Goal: Check status

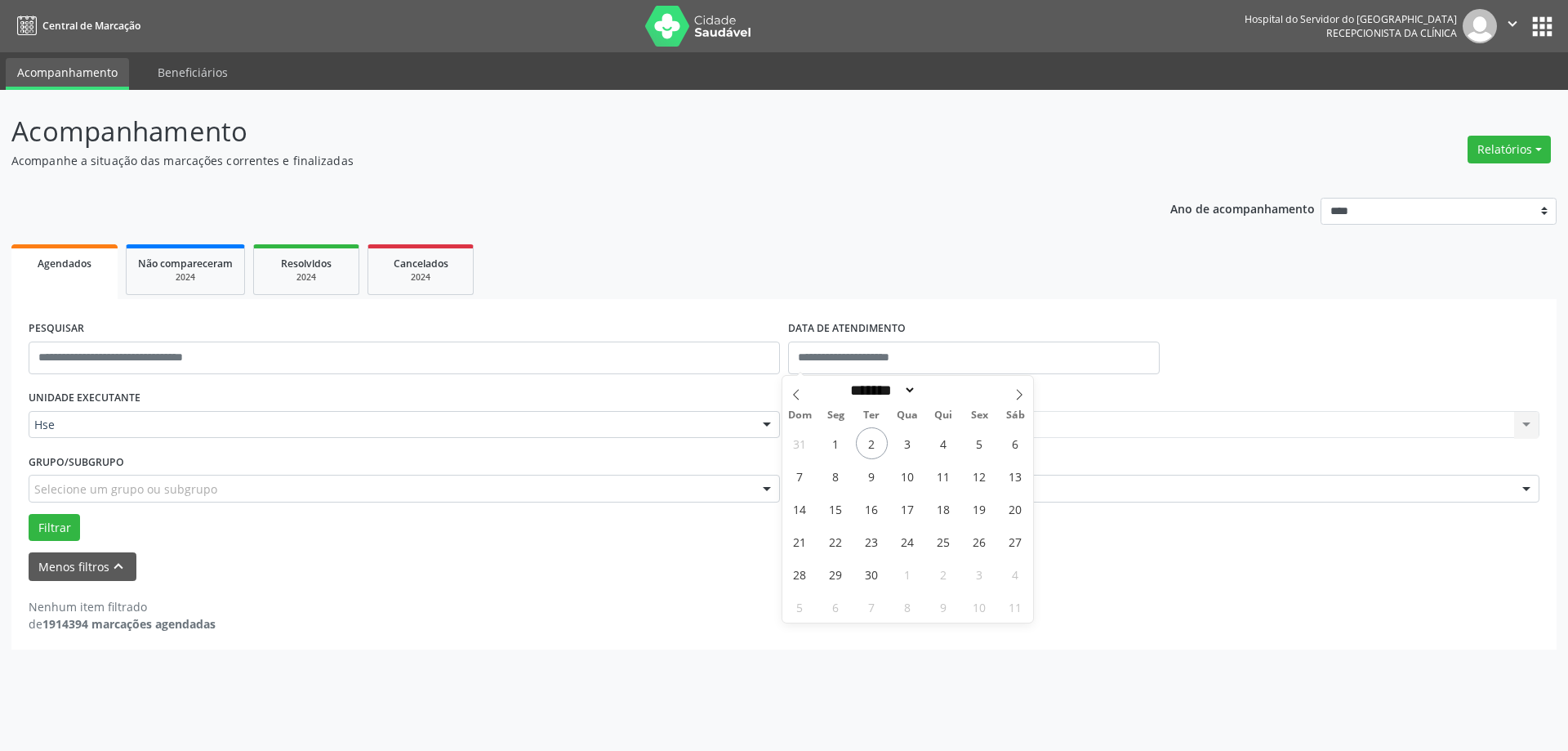
select select "****"
select select "*"
click at [873, 435] on span "2" at bounding box center [872, 443] width 32 height 32
type input "**********"
click at [873, 435] on span "2" at bounding box center [872, 443] width 32 height 32
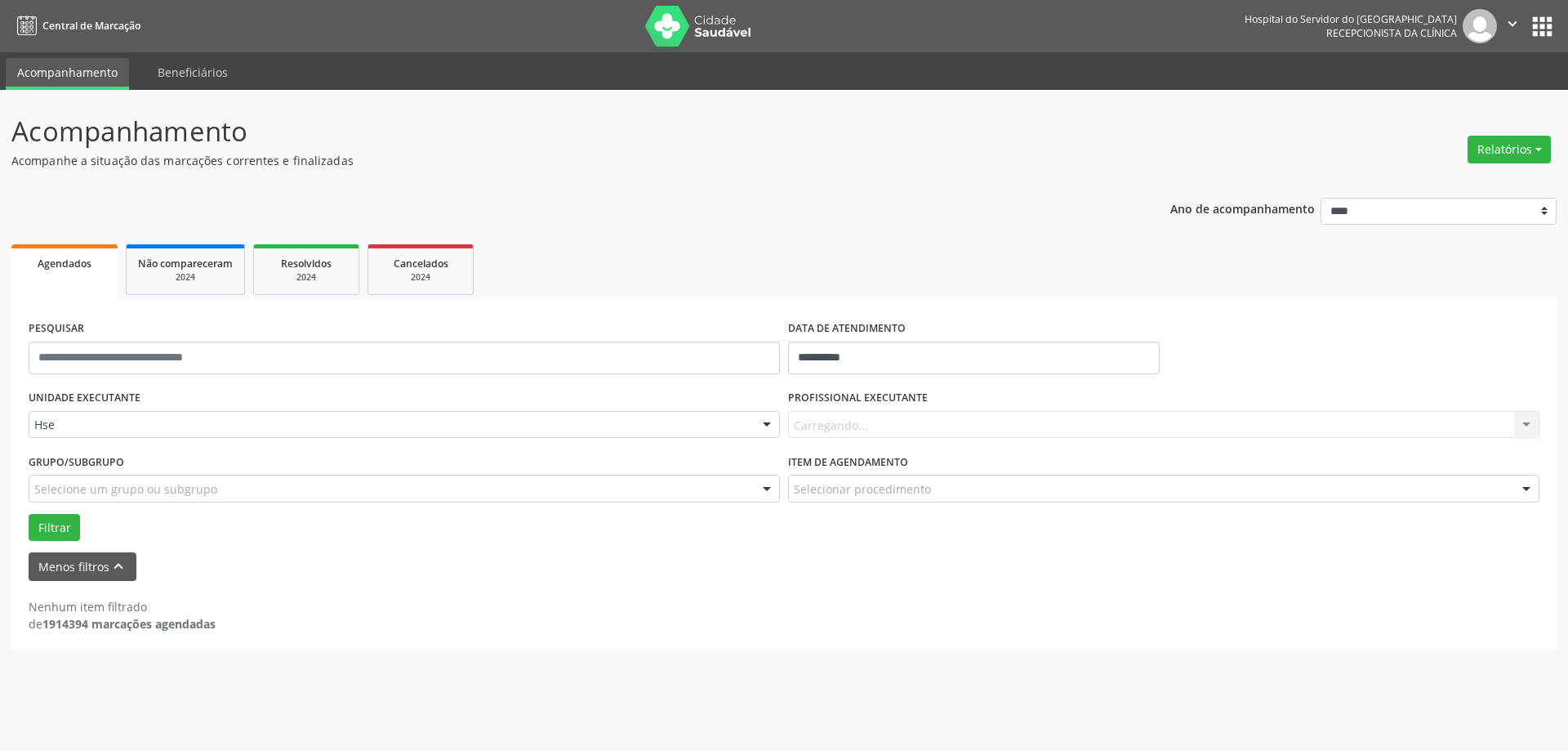
click at [837, 428] on div "Carregando... Nenhum resultado encontrado para: " " Não há nenhuma opção para s…" at bounding box center [1163, 425] width 751 height 28
click at [839, 422] on div "Carregando... Nenhum resultado encontrado para: " " Não há nenhuma opção para s…" at bounding box center [1163, 425] width 751 height 28
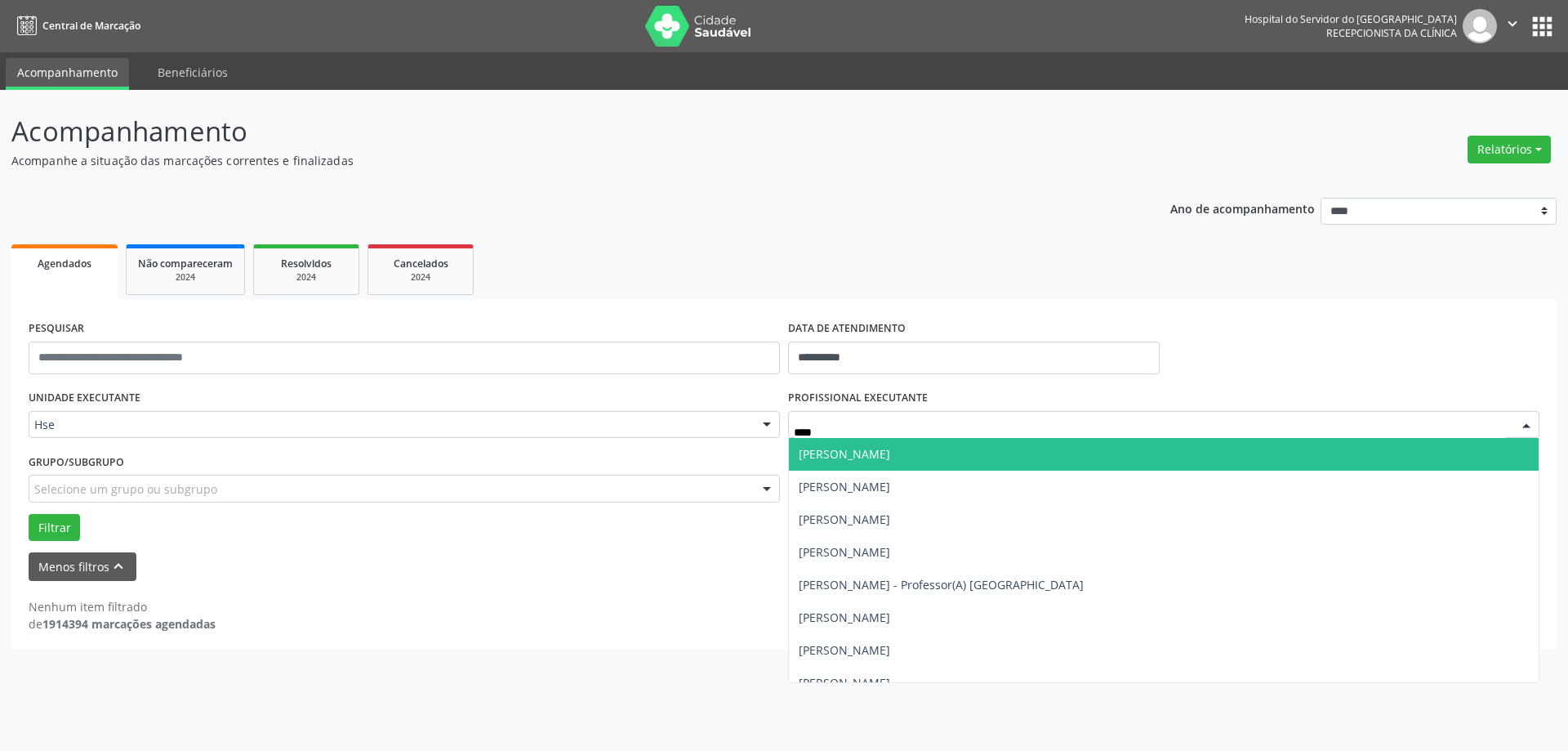
type input "*****"
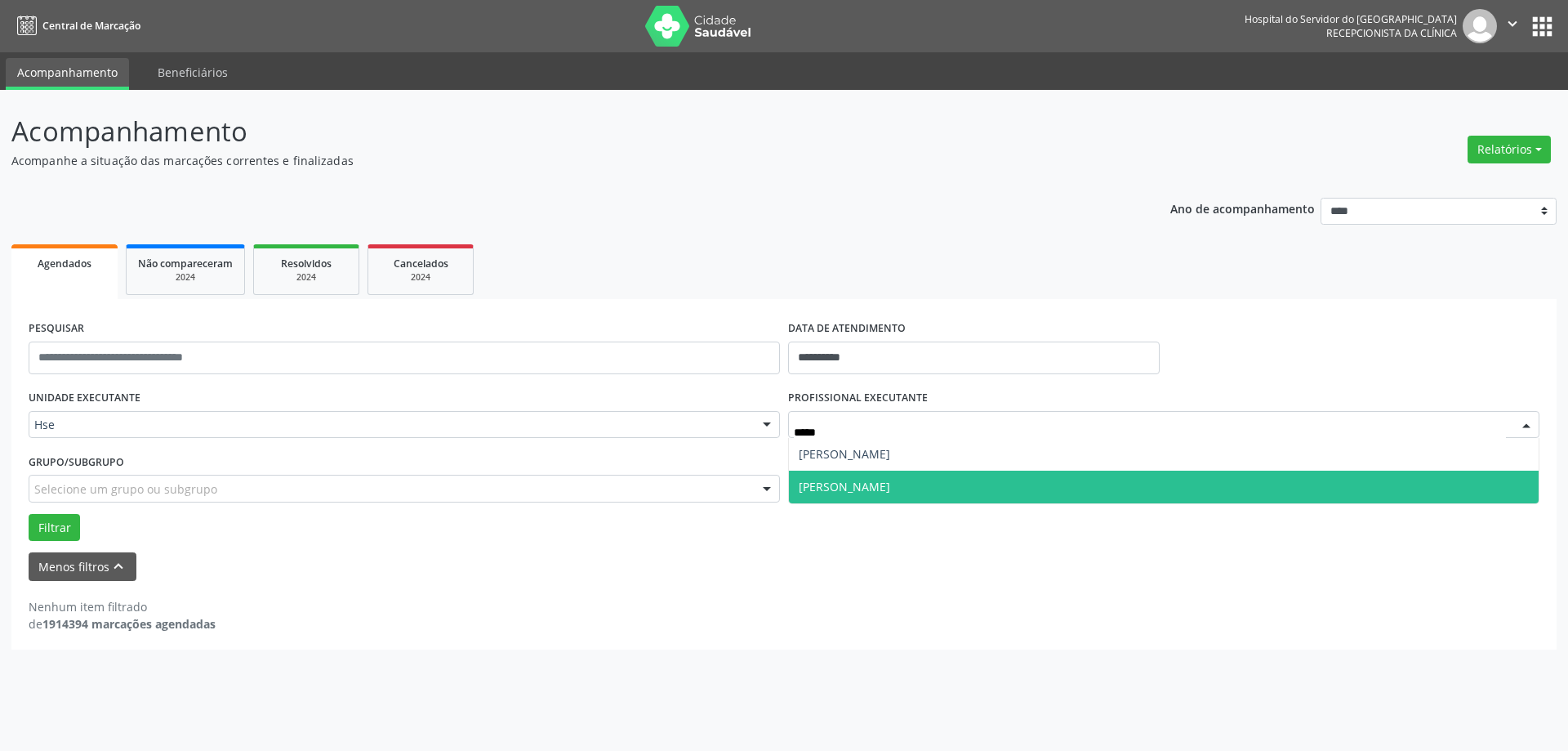
click at [821, 488] on span "[PERSON_NAME]" at bounding box center [845, 487] width 92 height 16
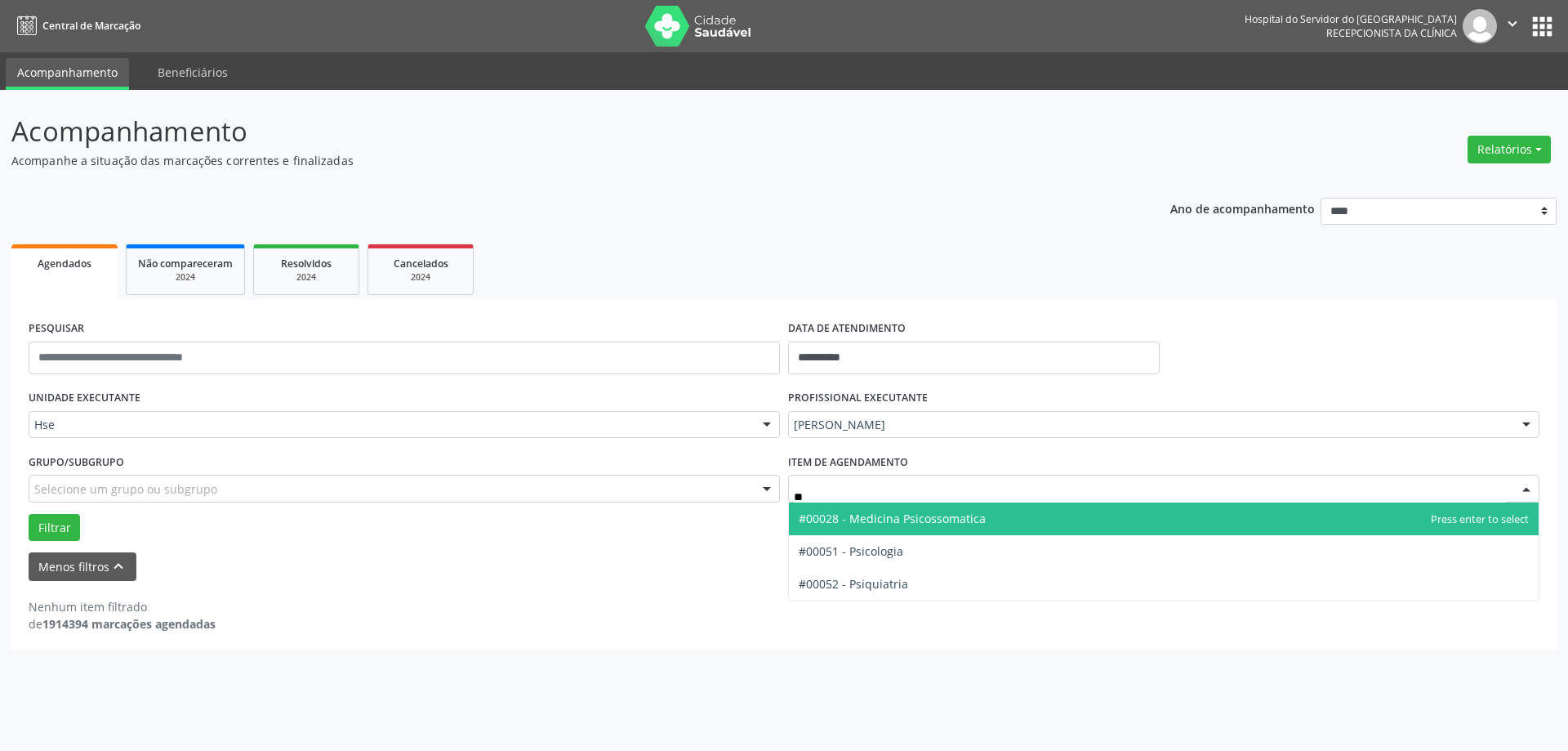
type input "***"
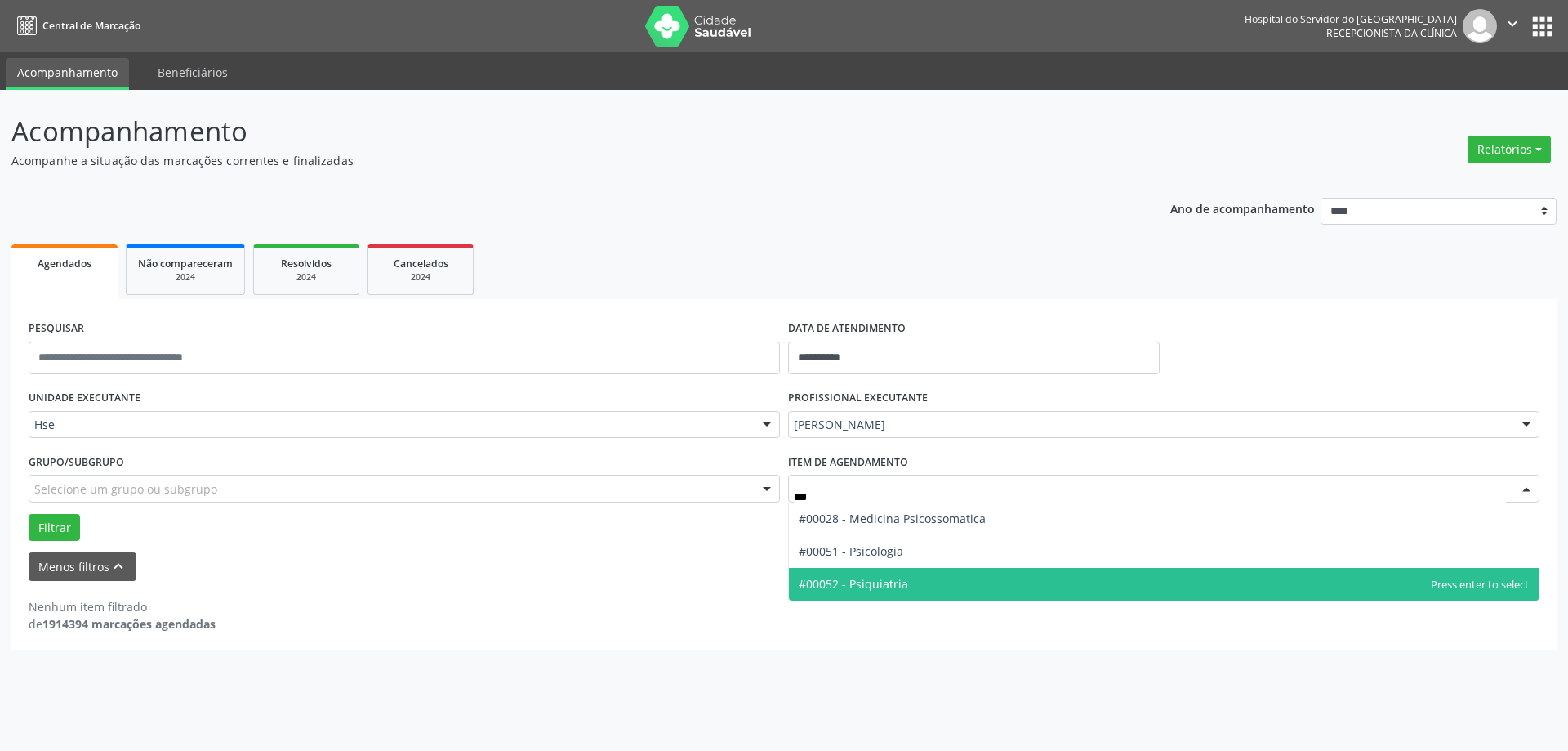
click at [851, 598] on span "#00052 - Psiquiatria" at bounding box center [1163, 585] width 750 height 33
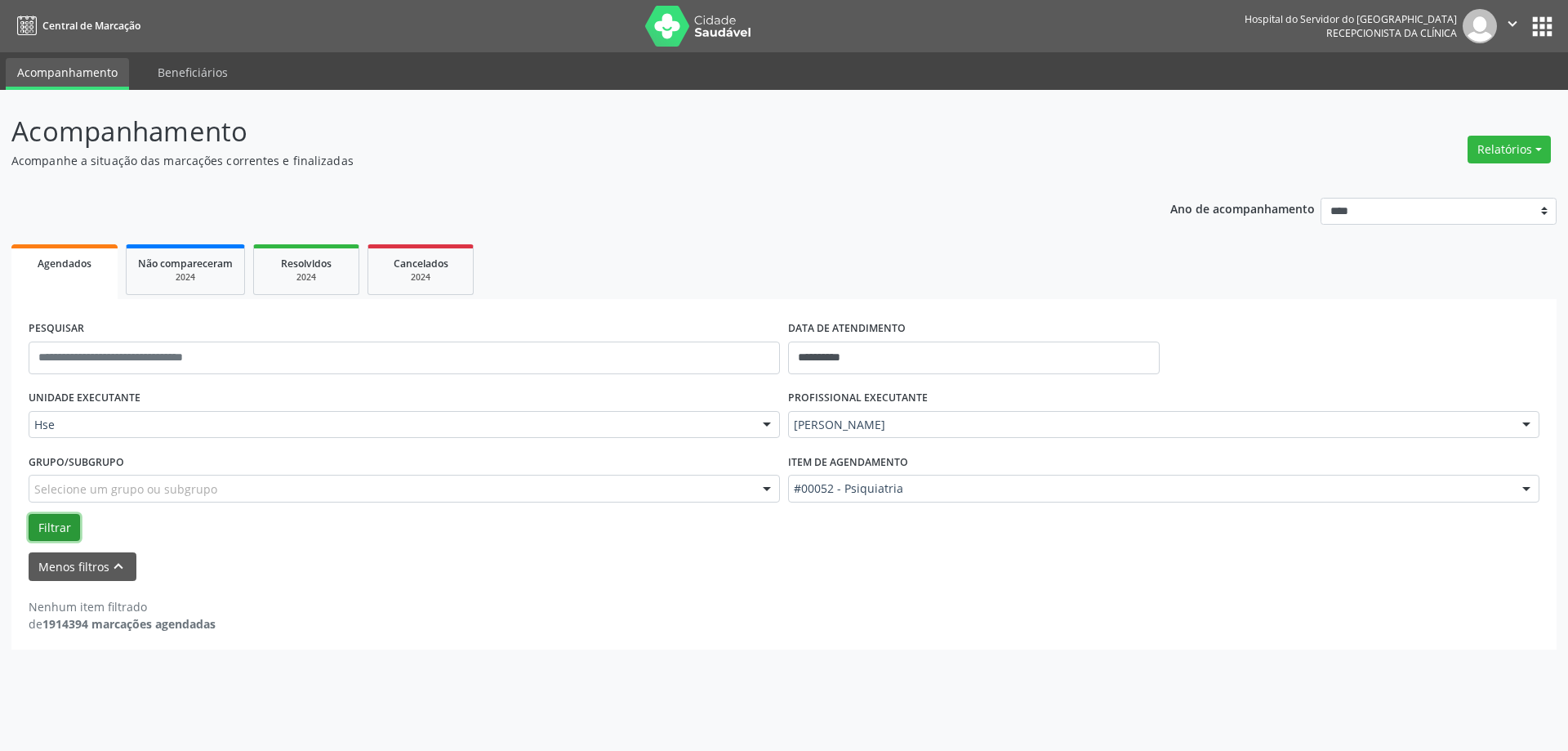
click at [57, 531] on button "Filtrar" at bounding box center [54, 528] width 51 height 28
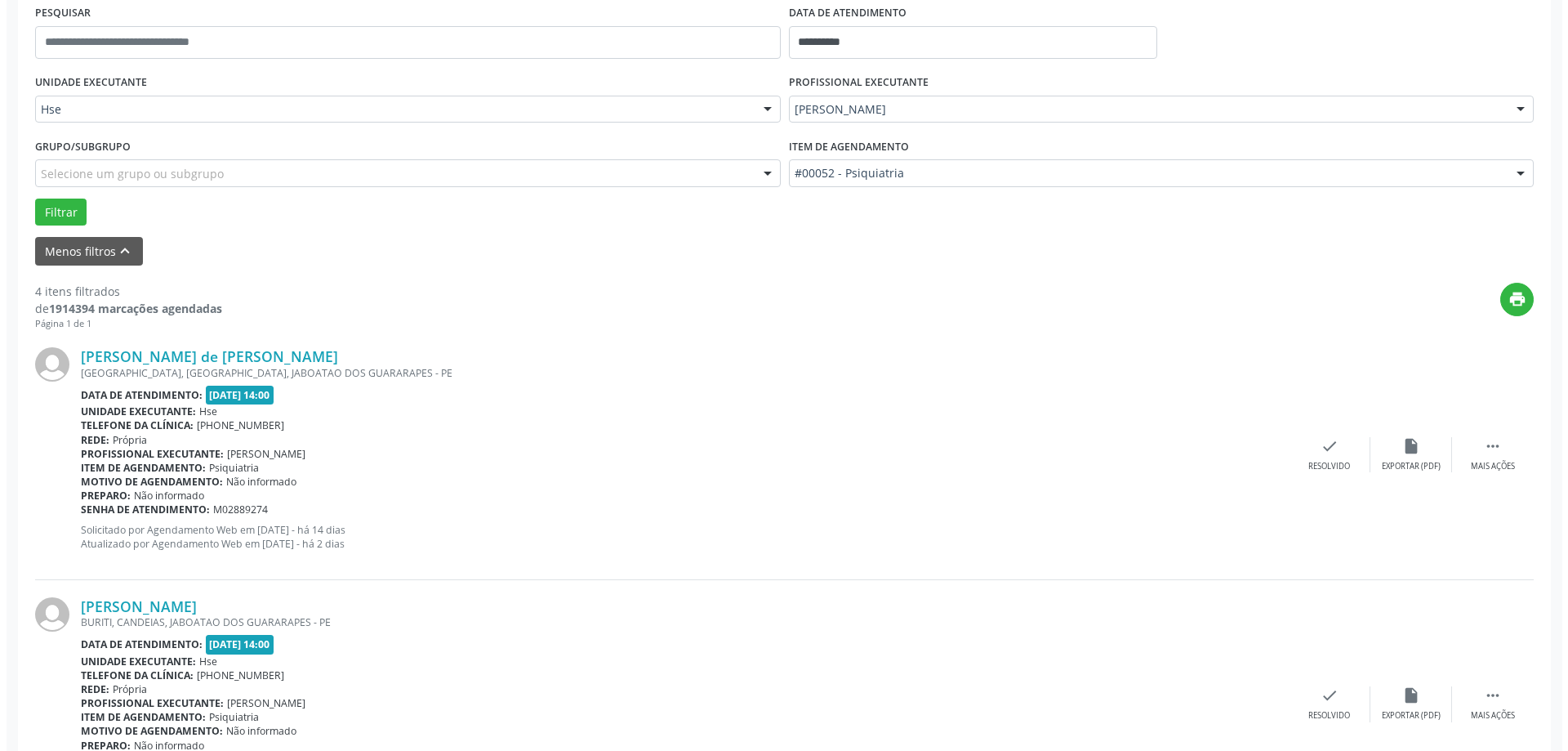
scroll to position [327, 0]
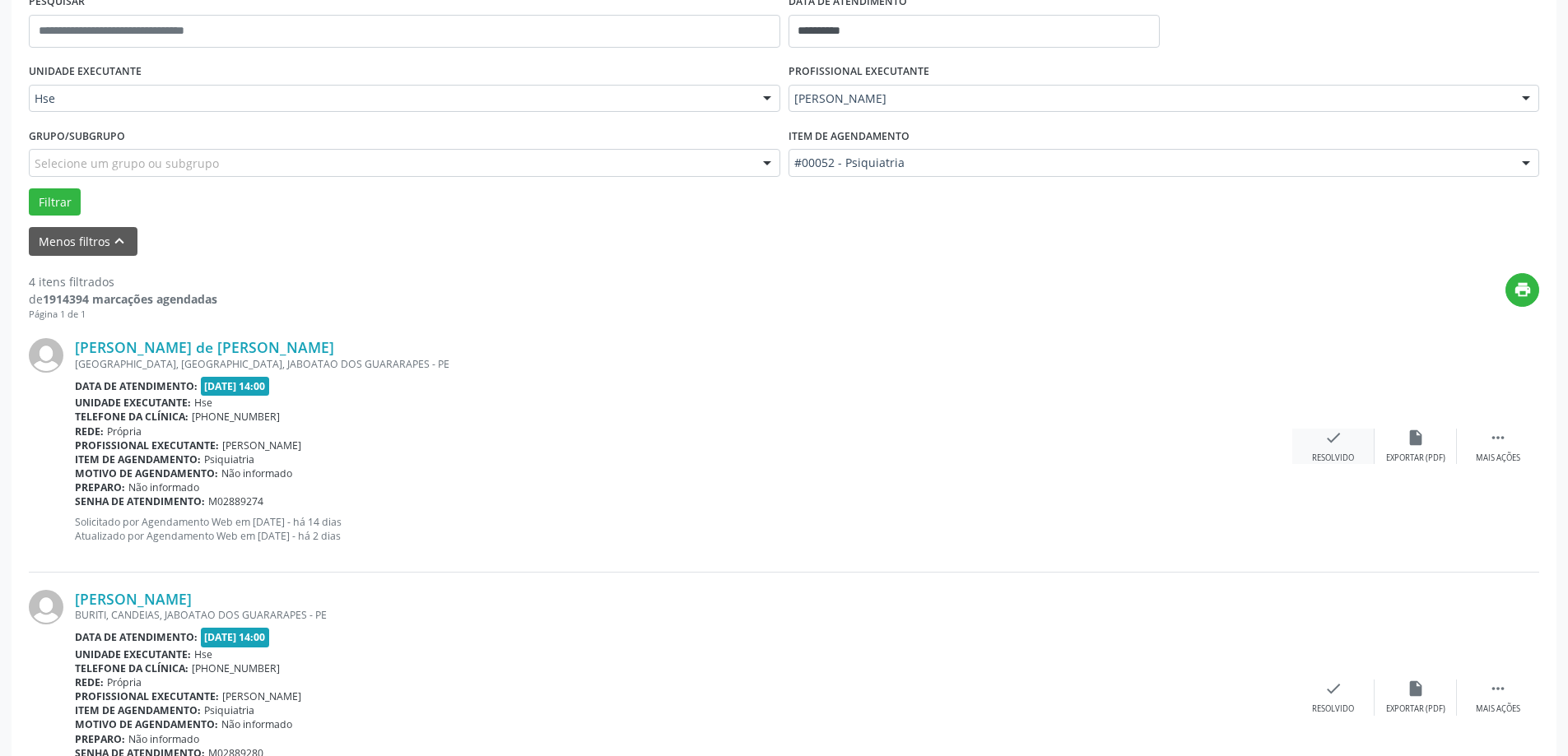
click at [1317, 451] on div "check Resolvido" at bounding box center [1332, 446] width 82 height 35
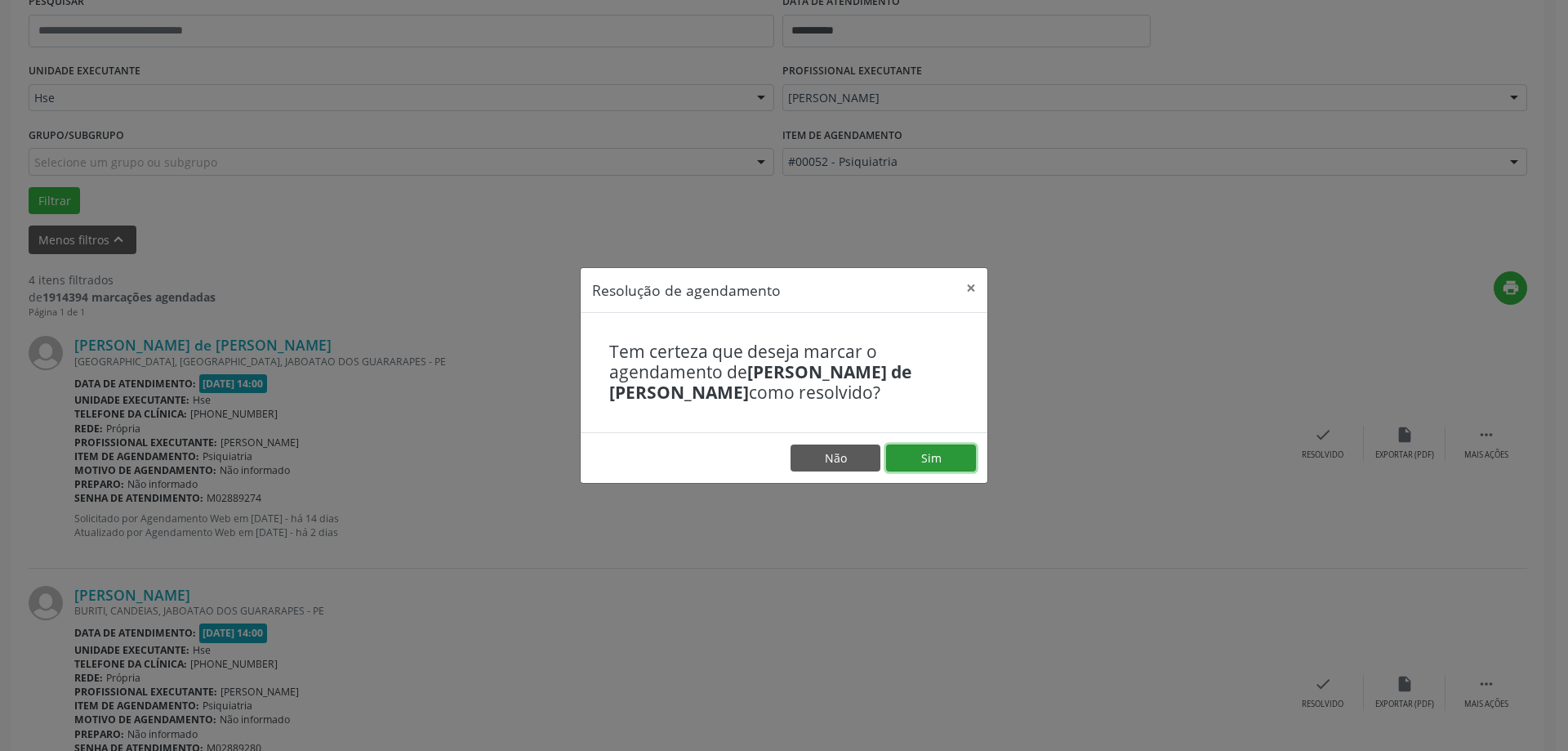
click at [951, 452] on button "Sim" at bounding box center [931, 458] width 90 height 28
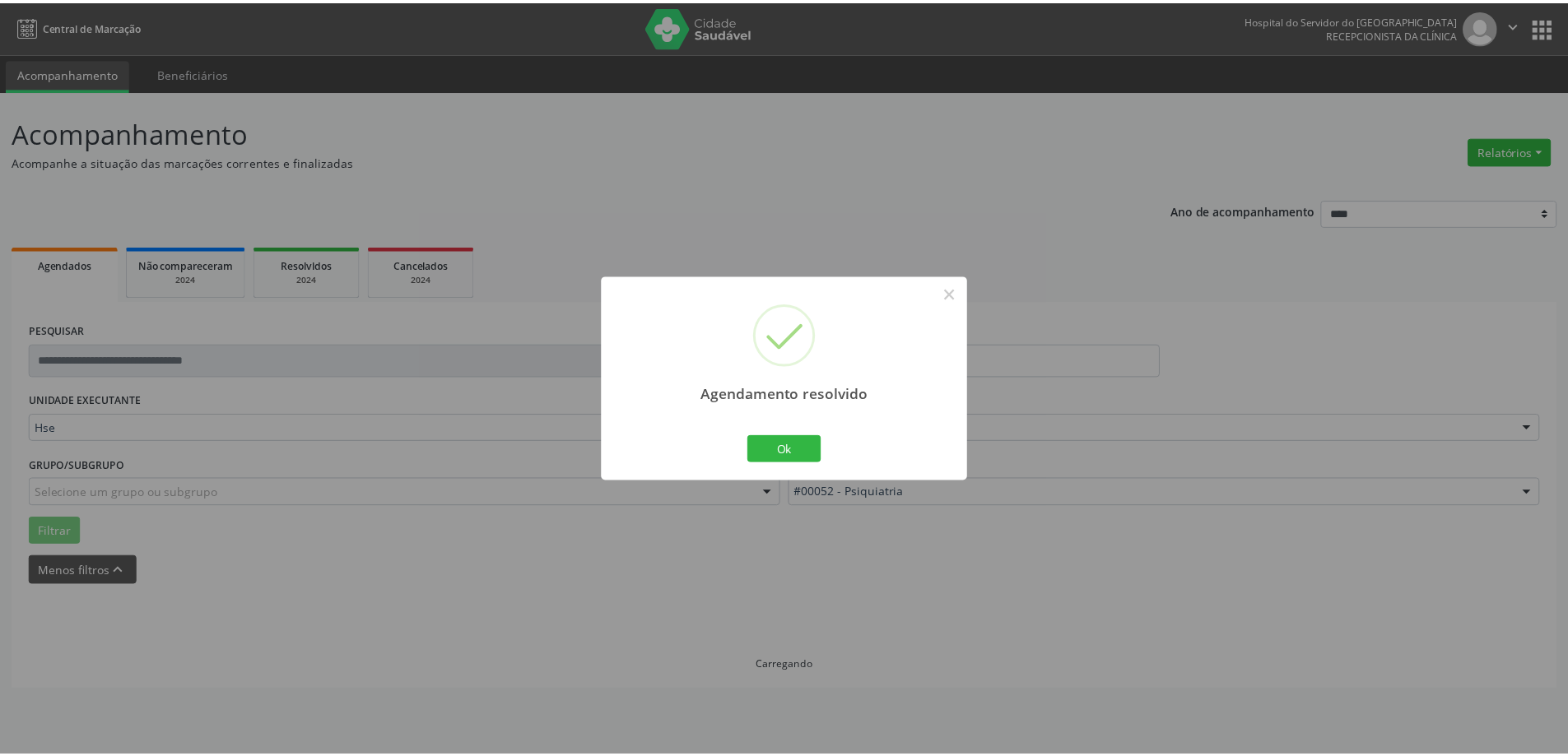
scroll to position [0, 0]
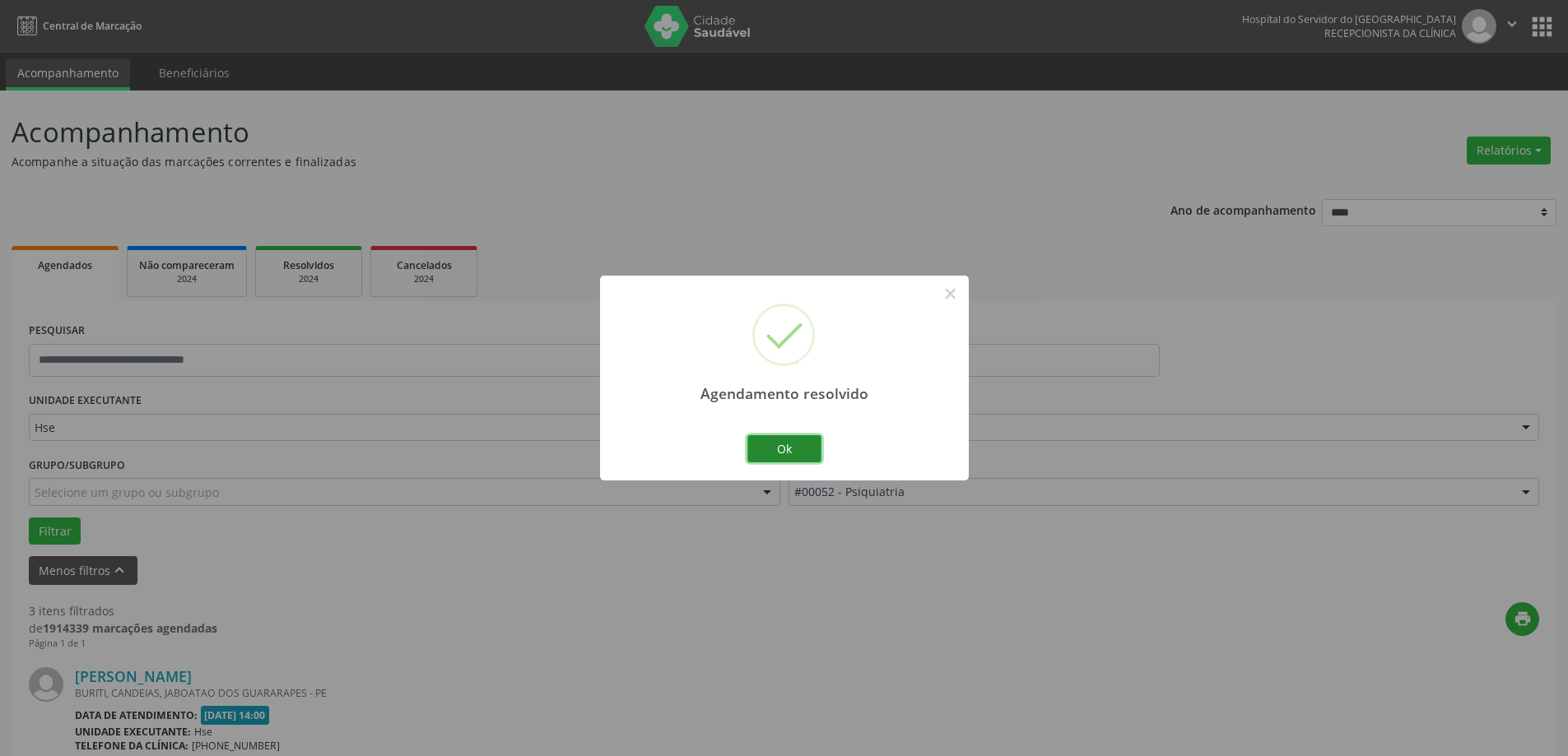
click at [793, 454] on button "Ok" at bounding box center [784, 449] width 74 height 28
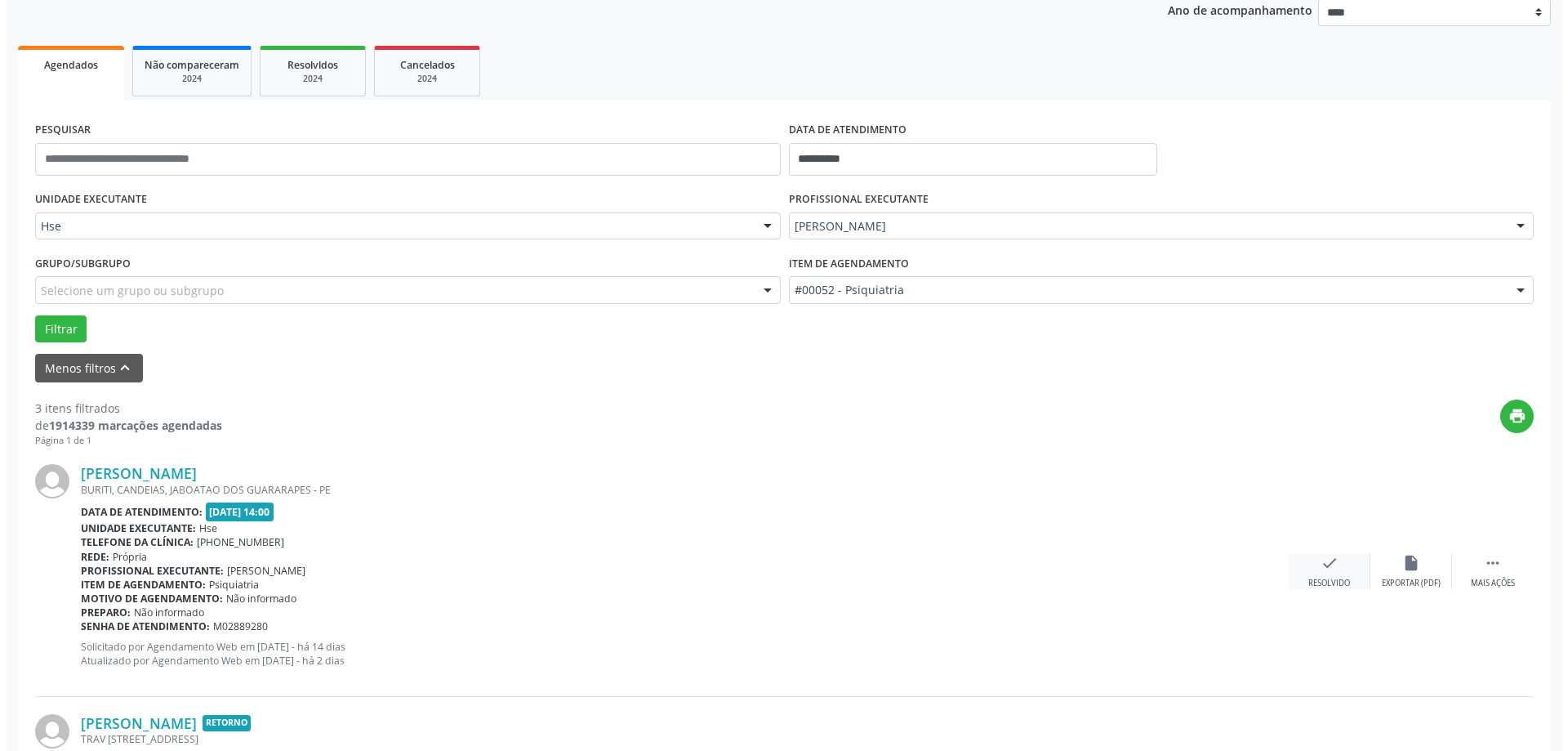
scroll to position [245, 0]
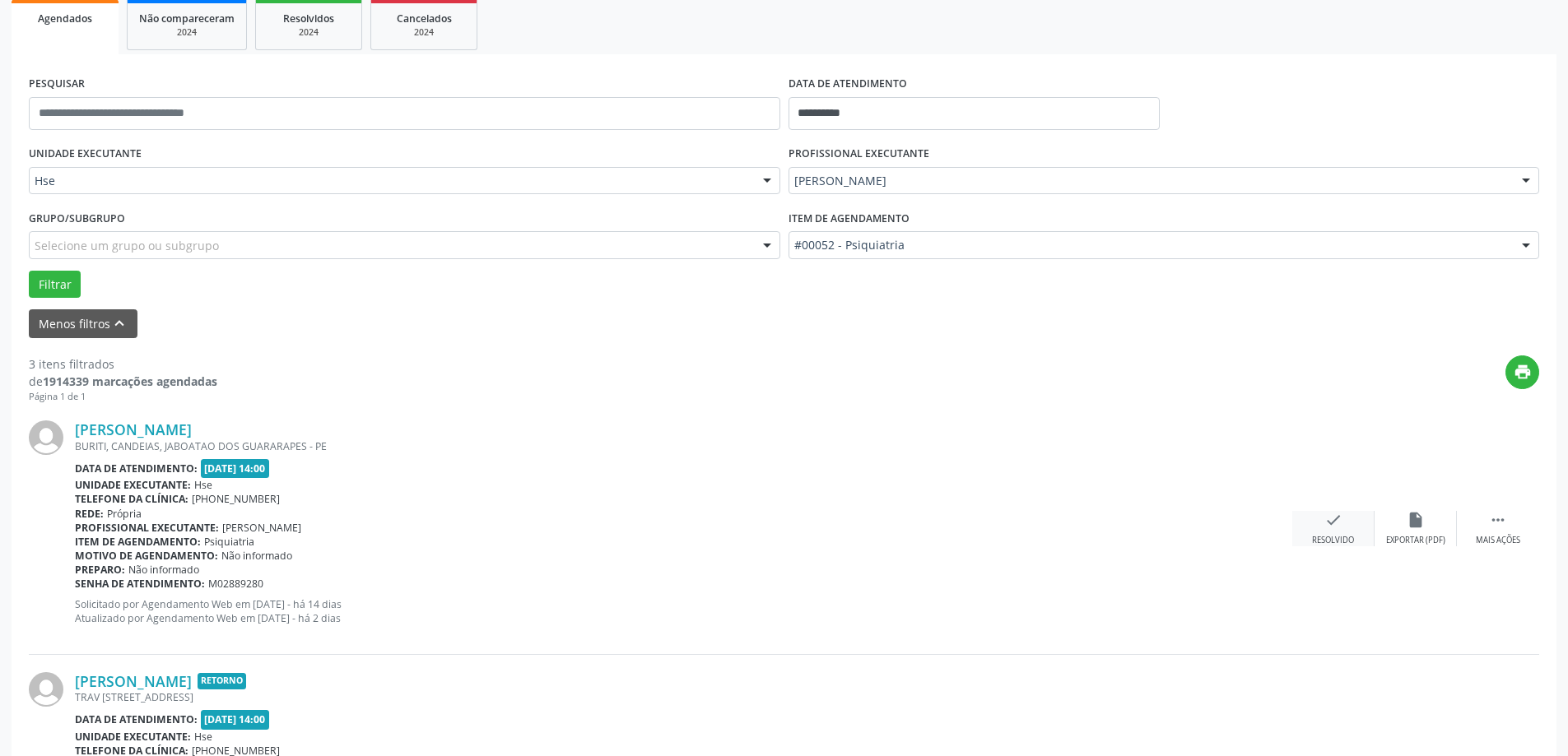
click at [1319, 538] on div "Resolvido" at bounding box center [1332, 541] width 42 height 11
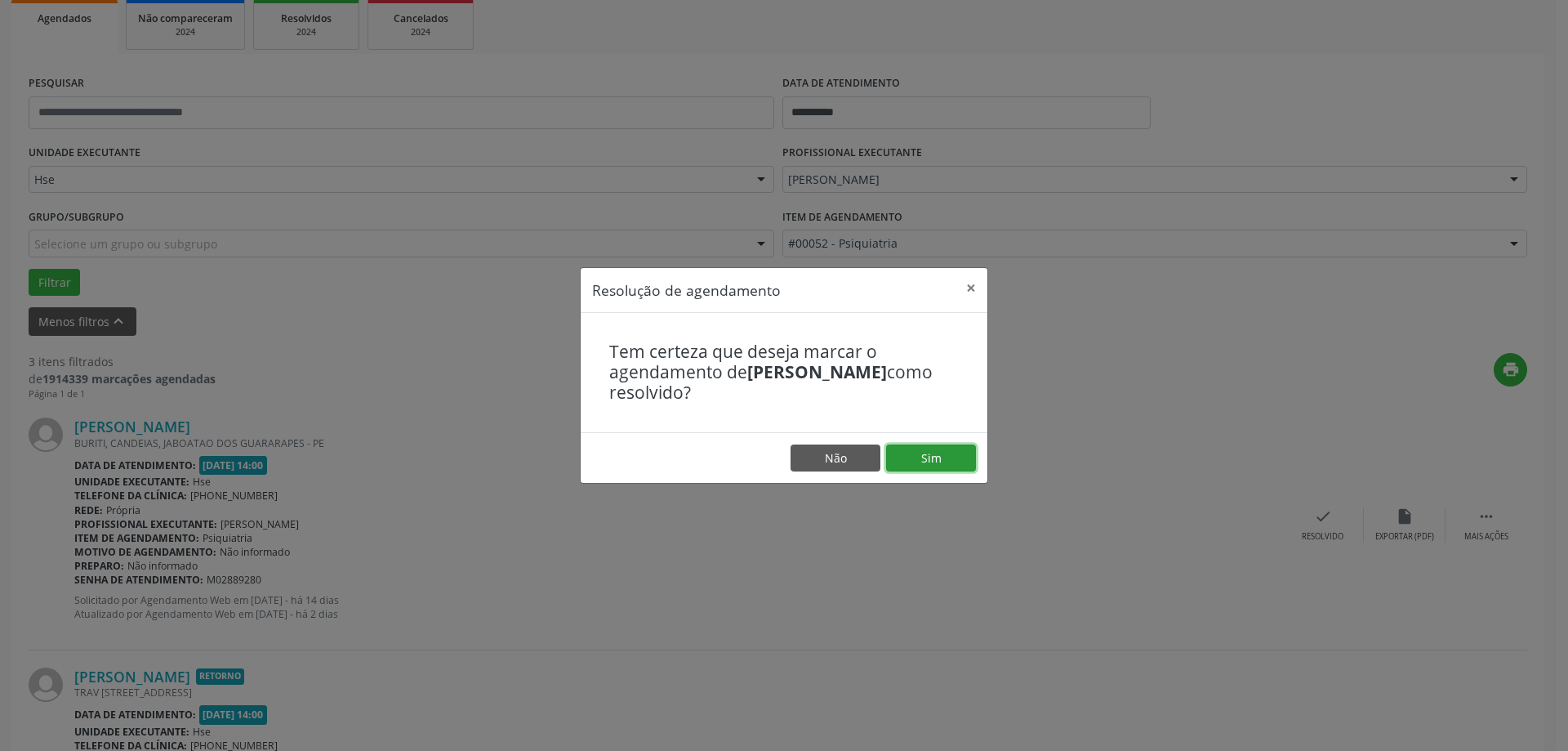
click at [912, 465] on button "Sim" at bounding box center [931, 458] width 90 height 28
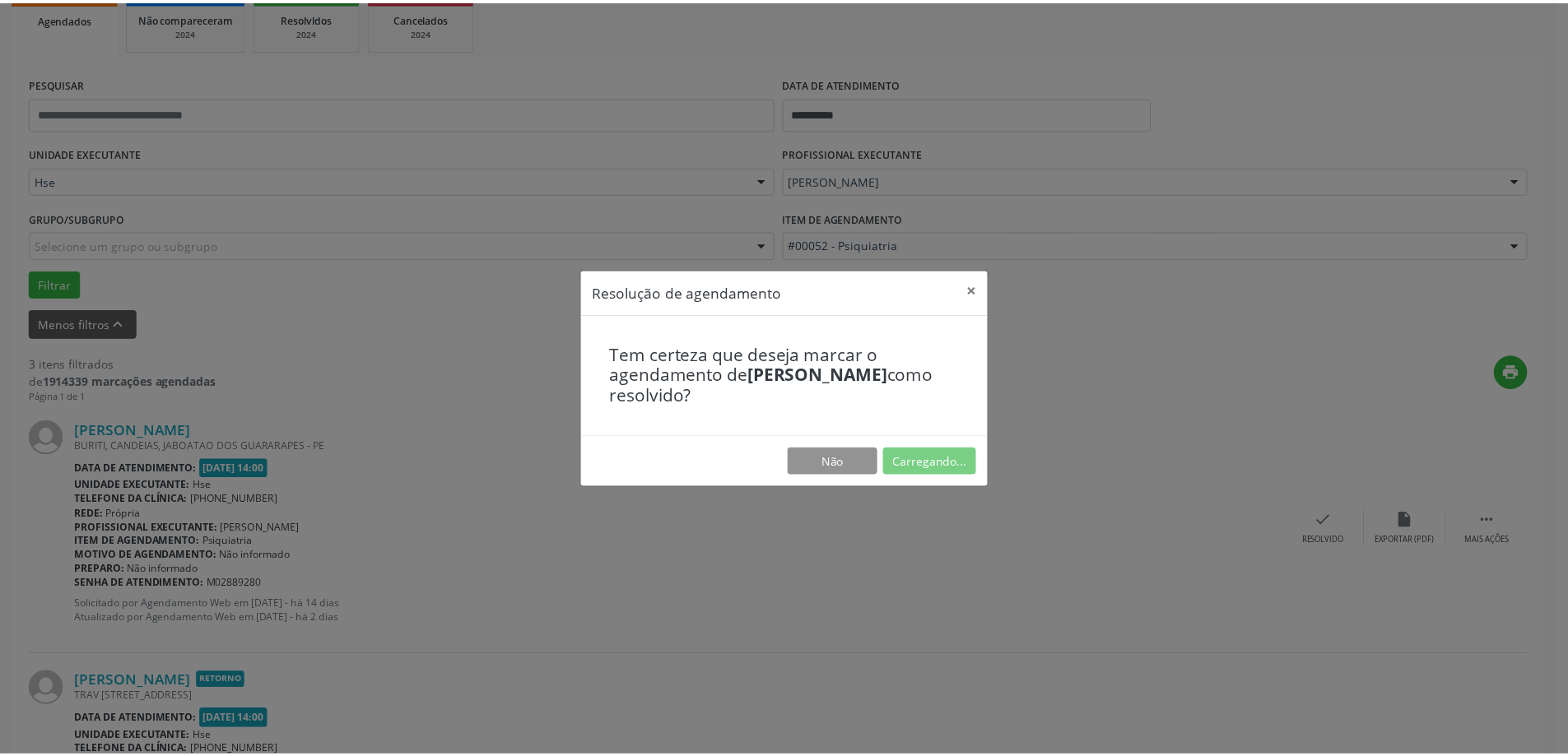
scroll to position [0, 0]
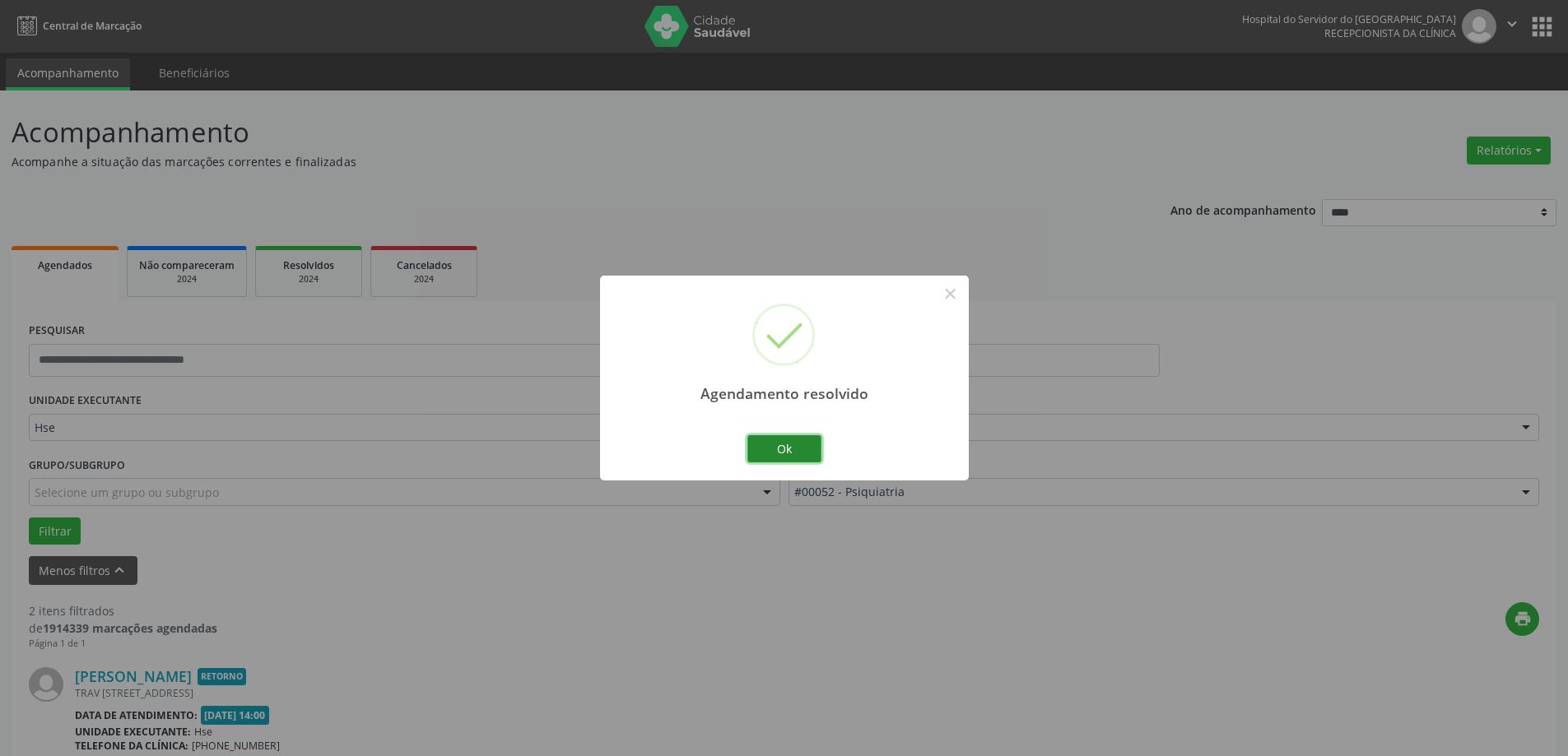
click at [790, 456] on button "Ok" at bounding box center [784, 449] width 74 height 28
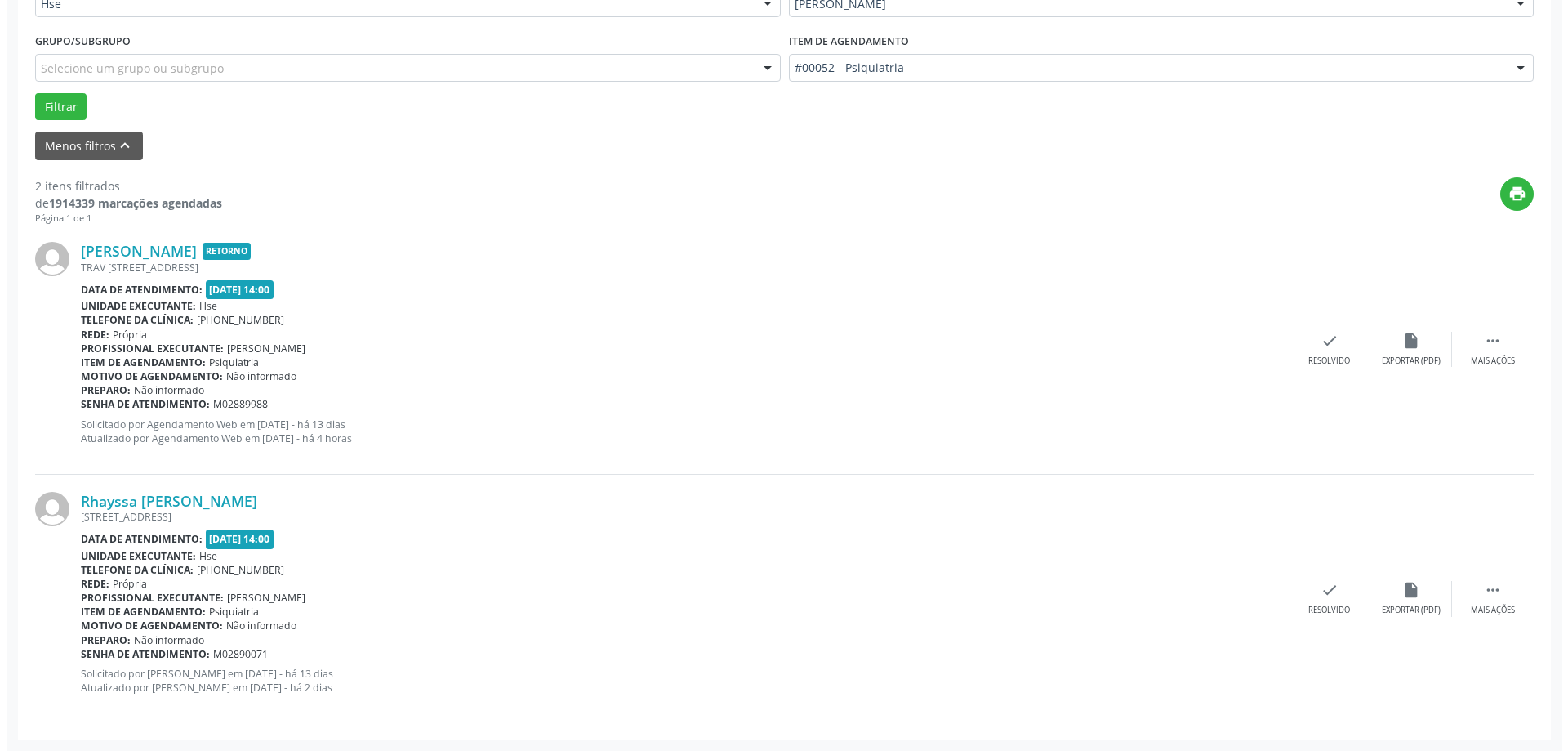
scroll to position [421, 0]
click at [1307, 342] on div "check Resolvido" at bounding box center [1322, 348] width 82 height 35
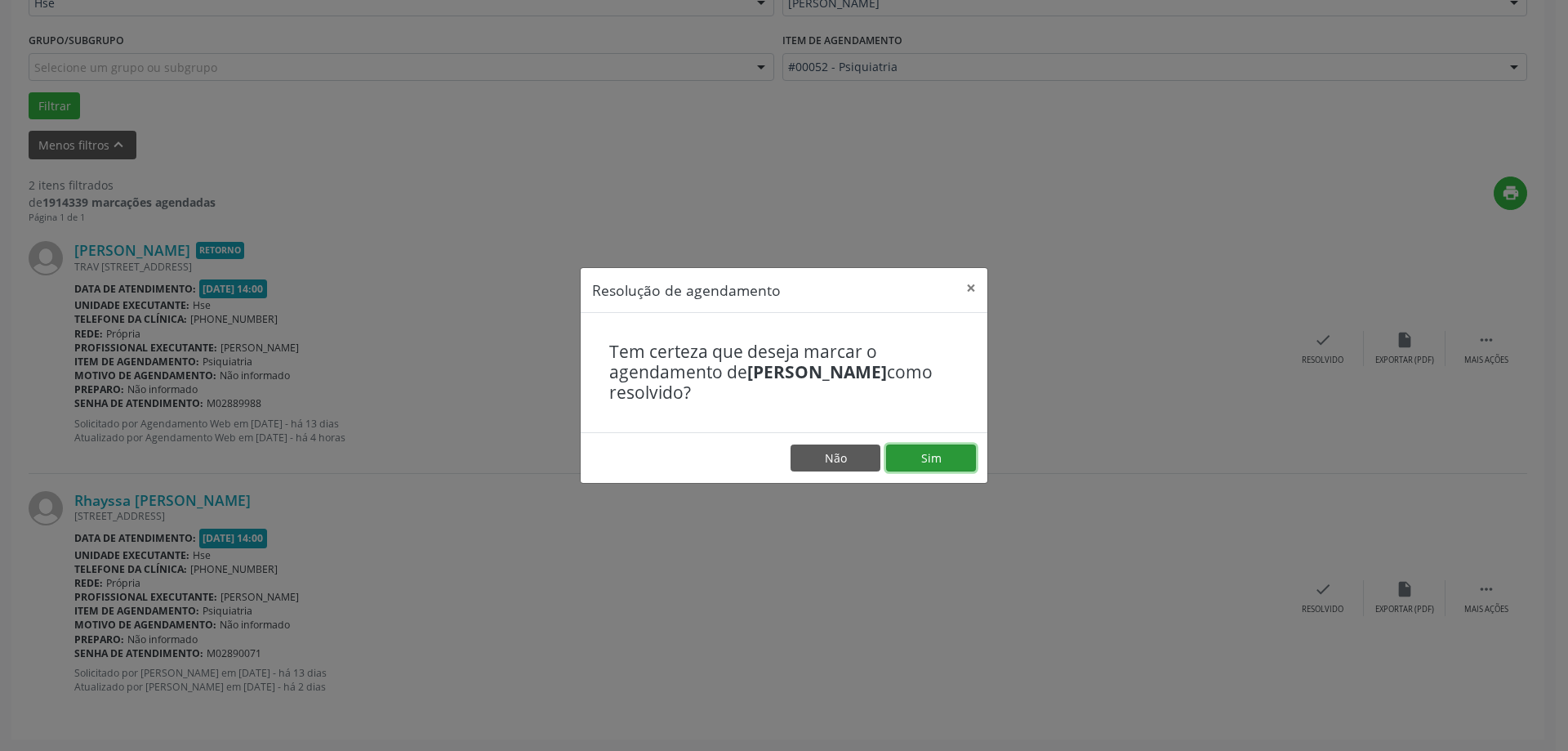
click at [948, 459] on button "Sim" at bounding box center [931, 458] width 90 height 28
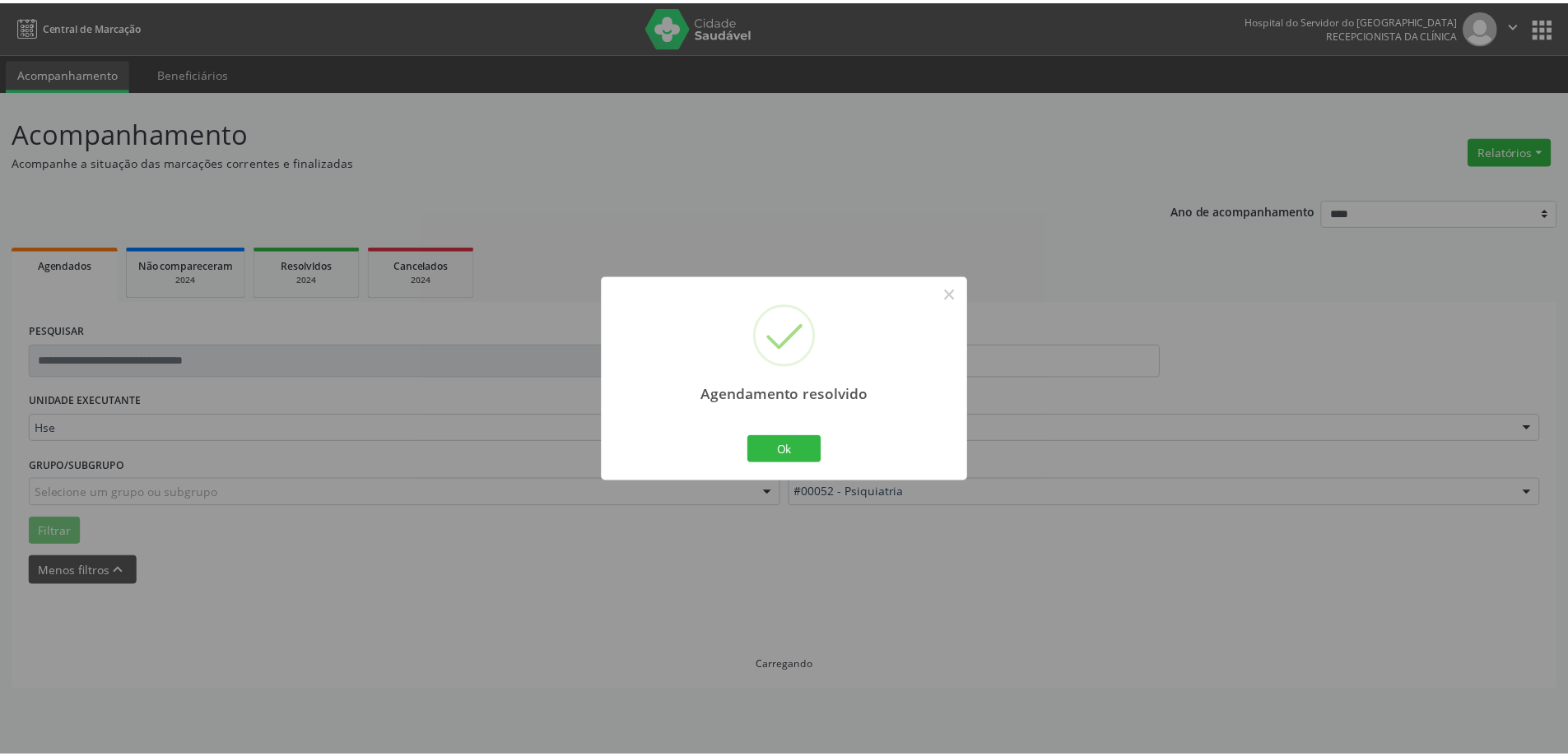
scroll to position [0, 0]
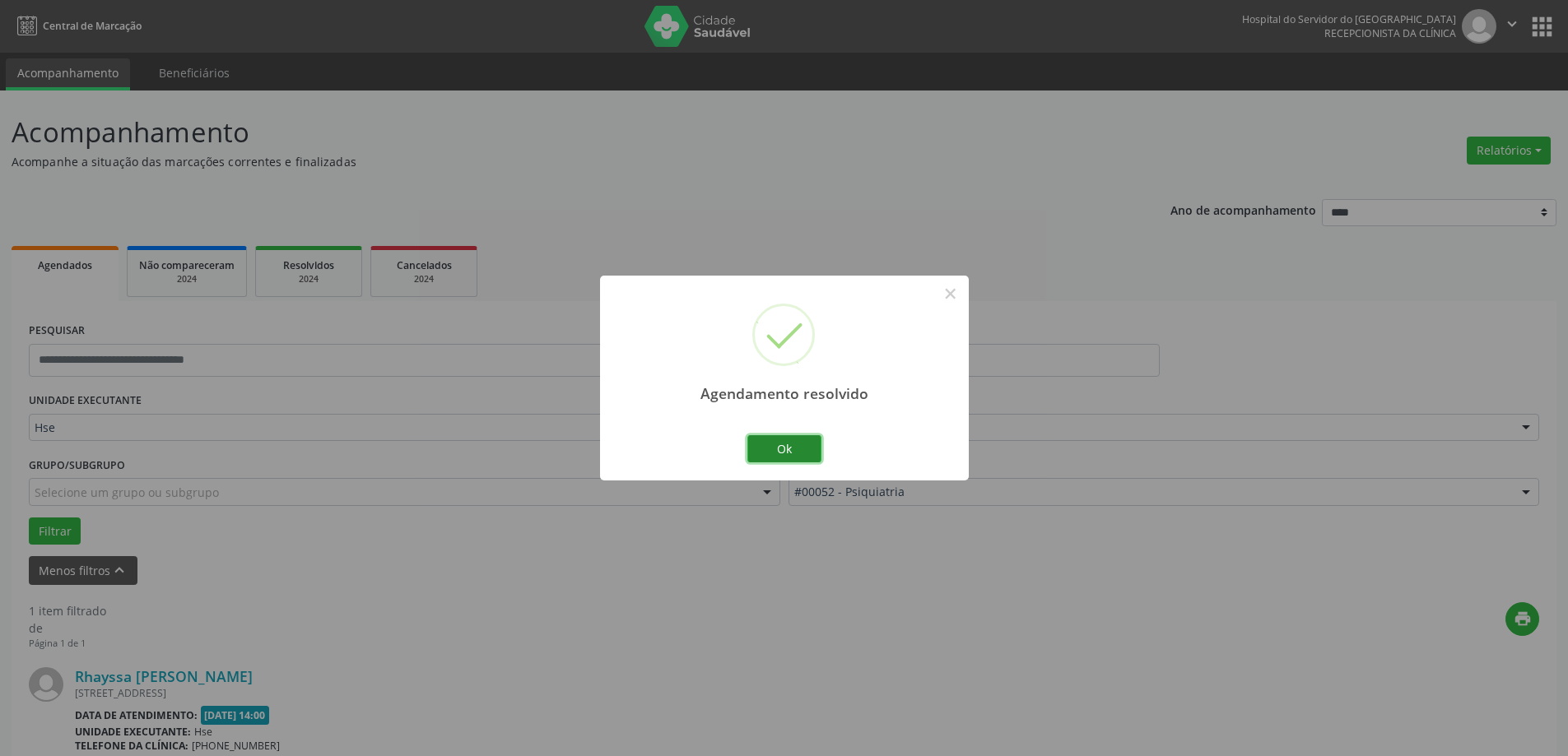
click at [781, 453] on button "Ok" at bounding box center [784, 449] width 74 height 28
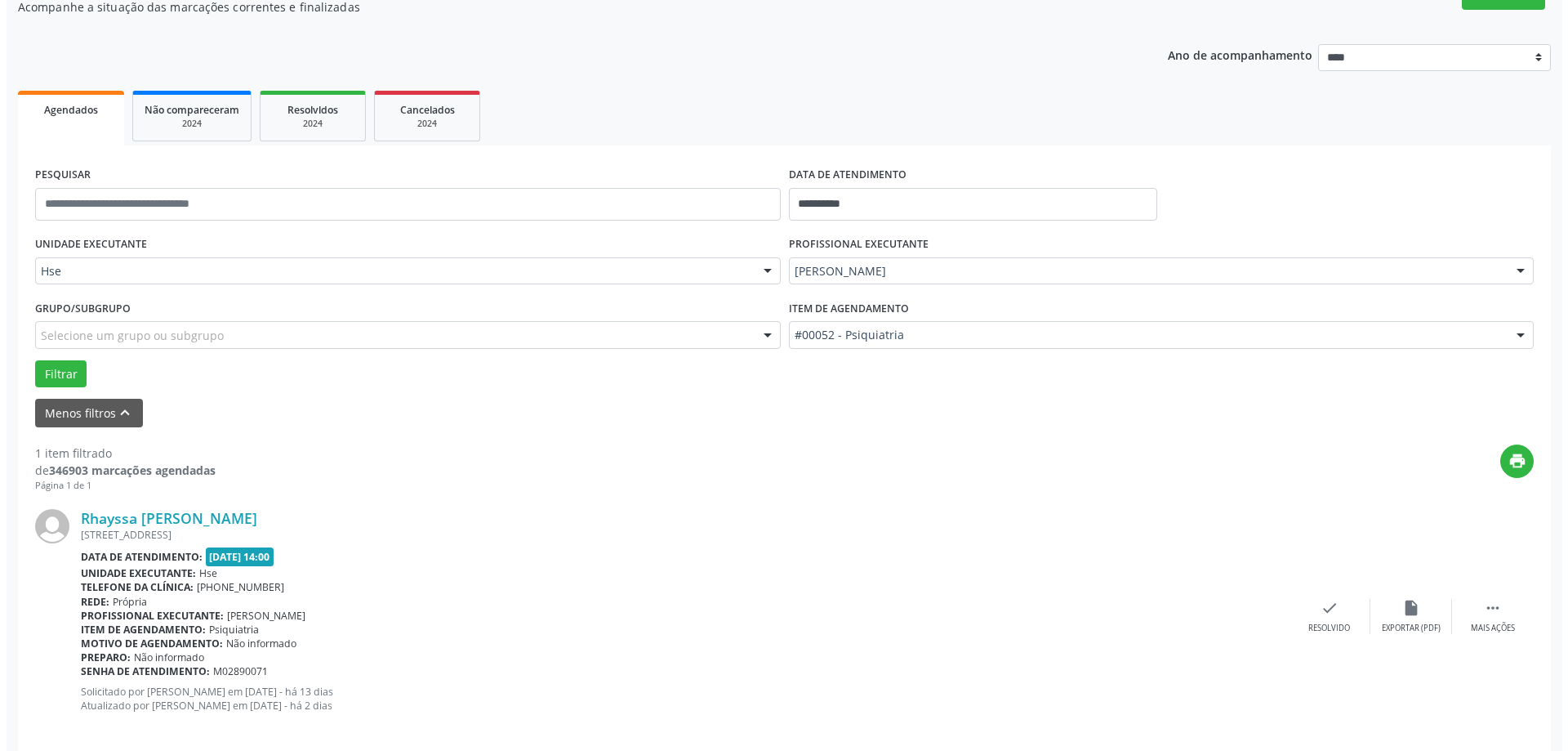
scroll to position [173, 0]
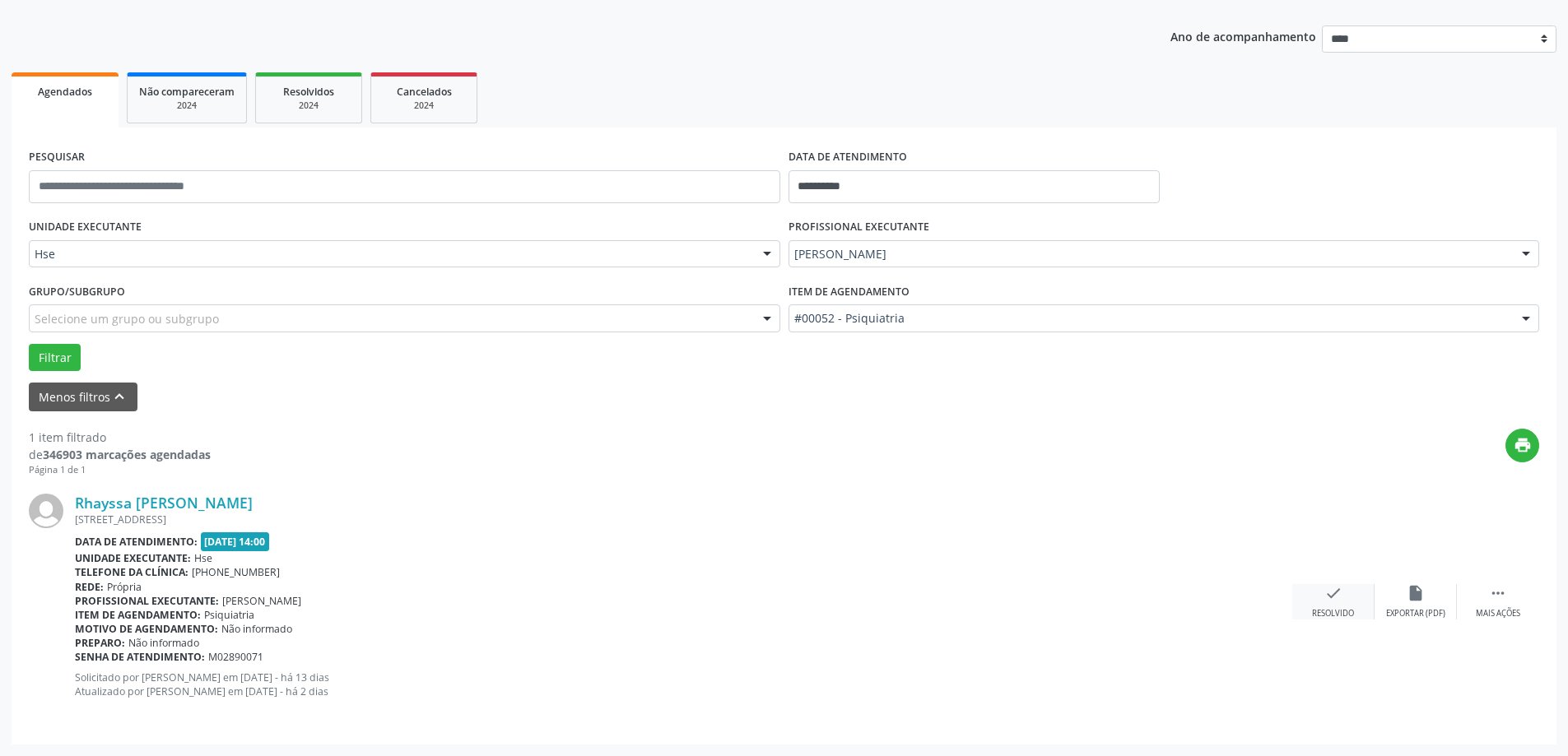
click at [1323, 604] on div "check Resolvido" at bounding box center [1332, 602] width 82 height 35
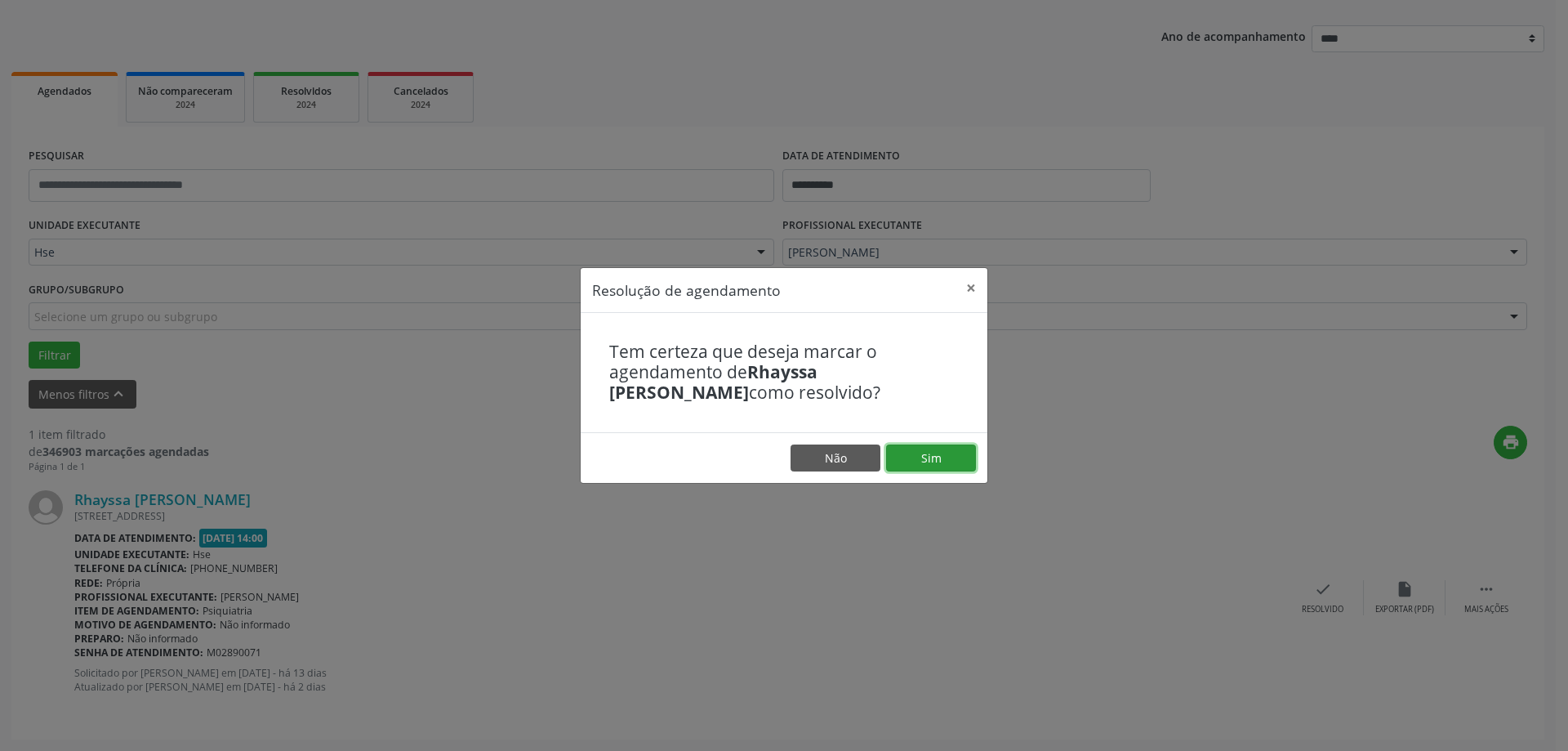
click at [925, 462] on button "Sim" at bounding box center [931, 458] width 90 height 28
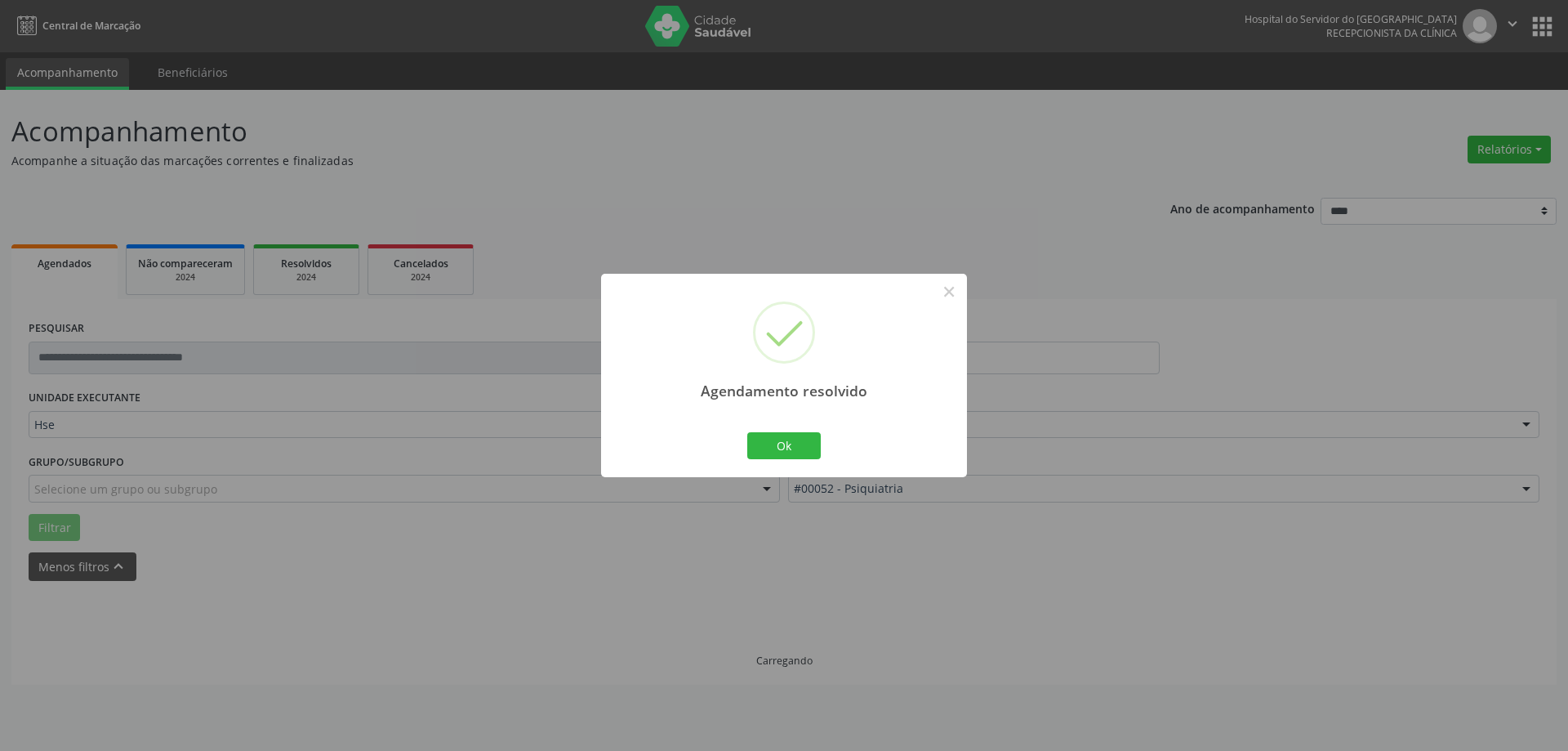
scroll to position [0, 0]
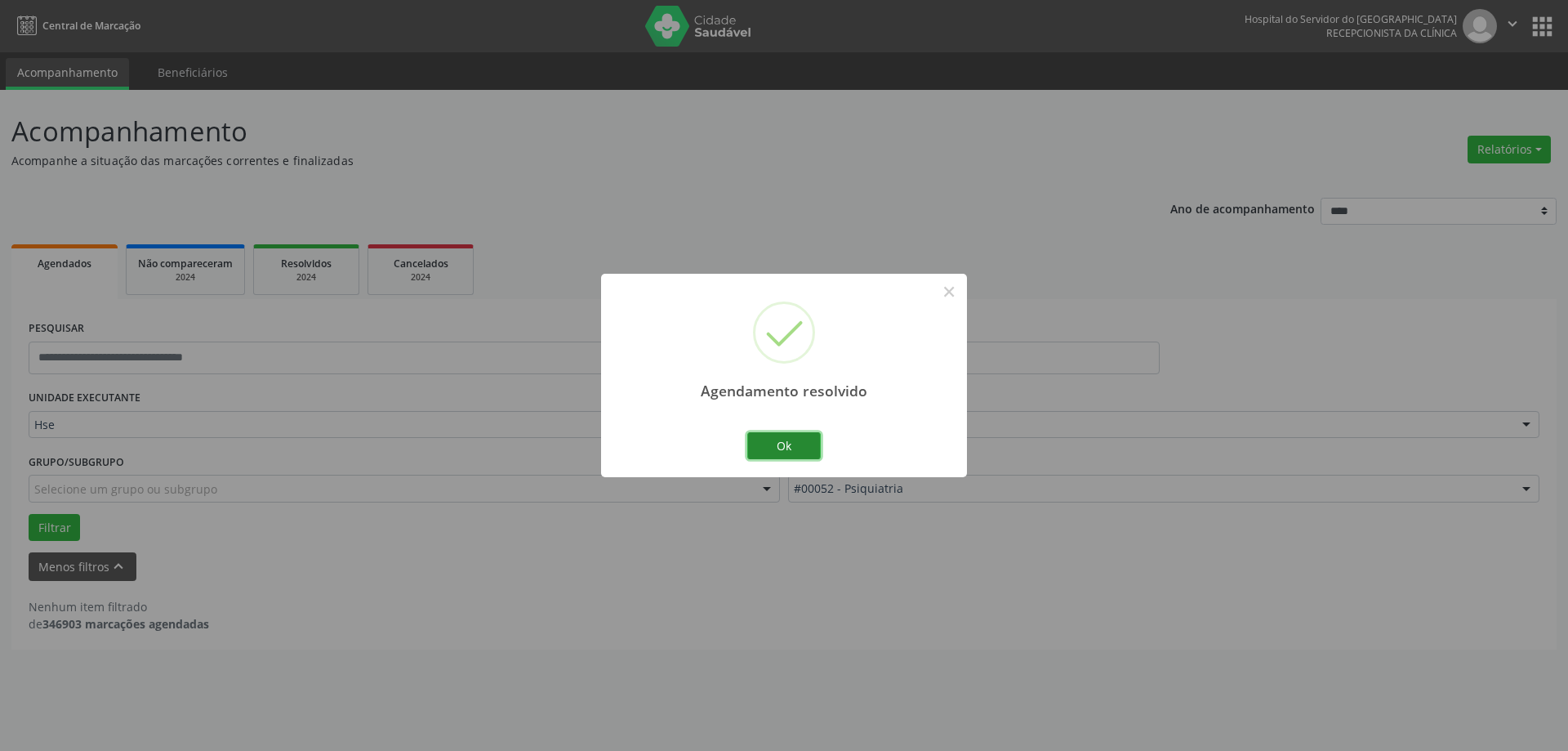
click at [776, 448] on button "Ok" at bounding box center [784, 446] width 73 height 28
